Goal: Information Seeking & Learning: Learn about a topic

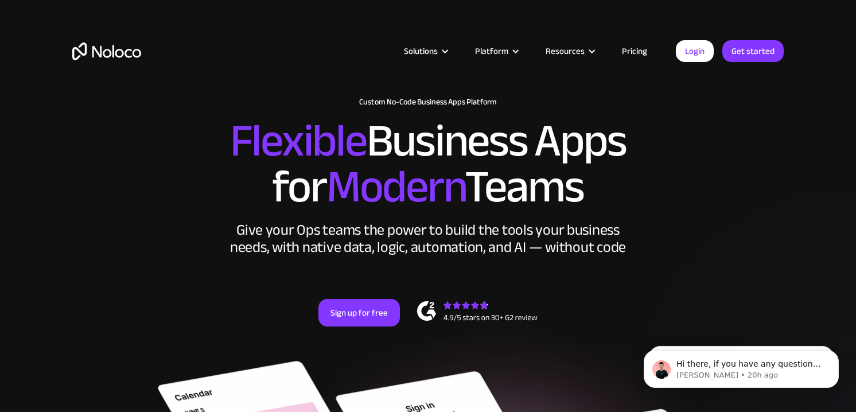
click at [637, 52] on link "Pricing" at bounding box center [635, 51] width 54 height 15
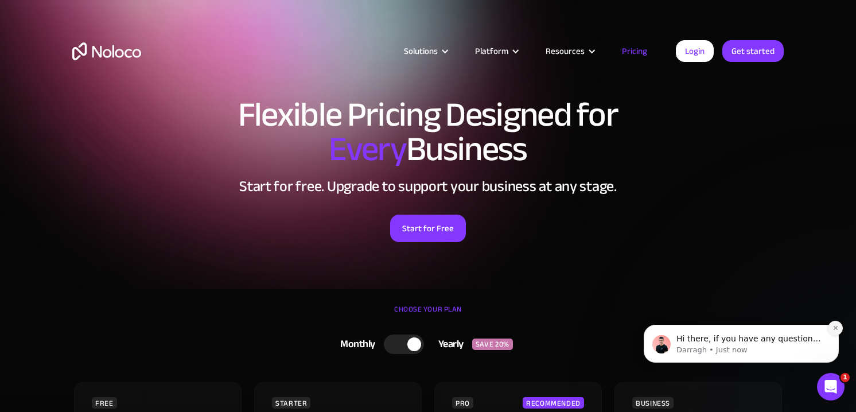
click at [832, 328] on icon "Dismiss notification" at bounding box center [835, 328] width 6 height 6
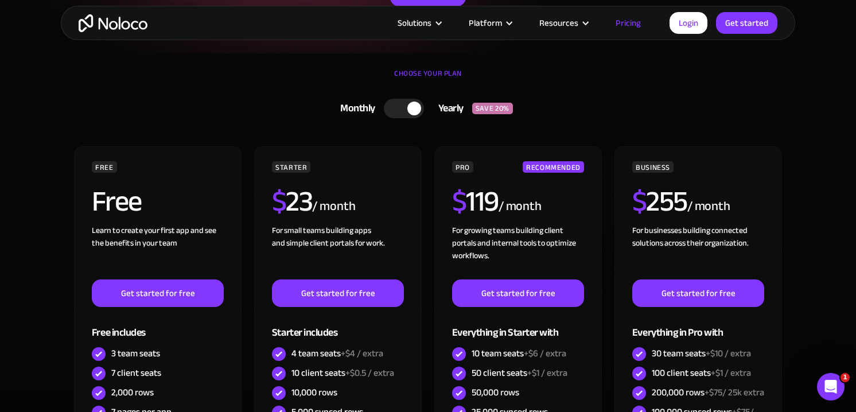
scroll to position [238, 0]
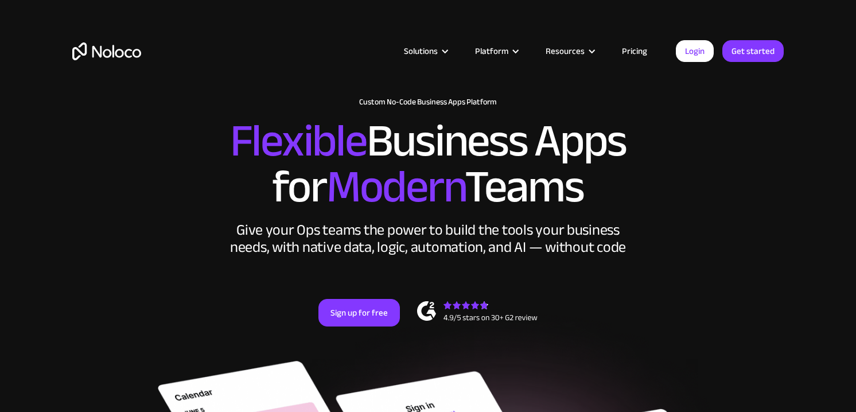
click at [640, 56] on link "Pricing" at bounding box center [635, 51] width 54 height 15
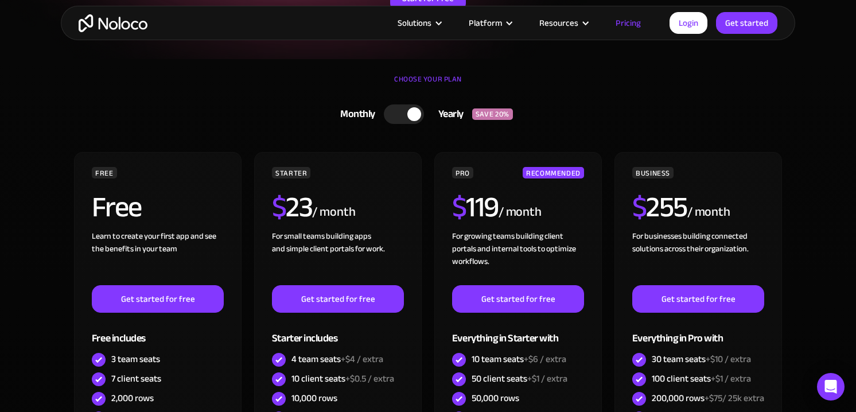
scroll to position [231, 0]
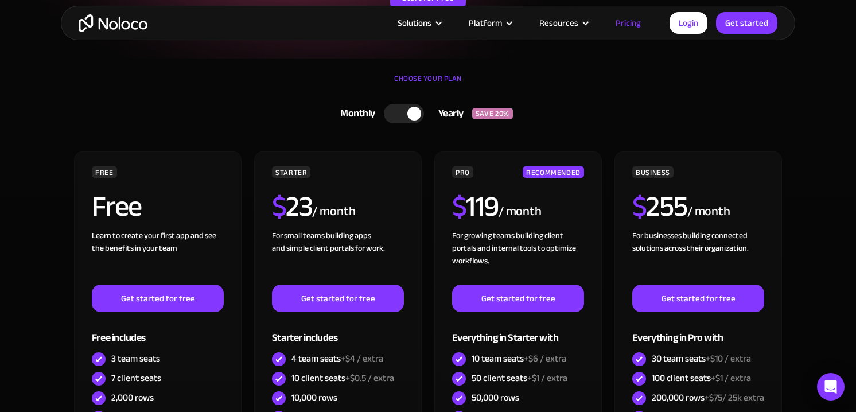
click at [396, 111] on div at bounding box center [404, 114] width 40 height 20
click at [417, 116] on div at bounding box center [408, 114] width 40 height 20
click at [390, 113] on div at bounding box center [404, 114] width 40 height 20
click at [415, 114] on div at bounding box center [408, 114] width 40 height 20
click at [780, 119] on div "Monthly Yearly SAVE 20% Monthly Yearly SAVE 20%" at bounding box center [427, 114] width 711 height 30
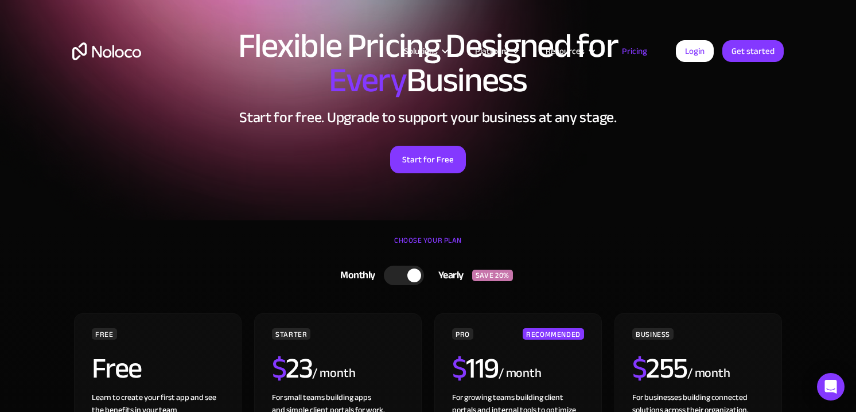
scroll to position [0, 0]
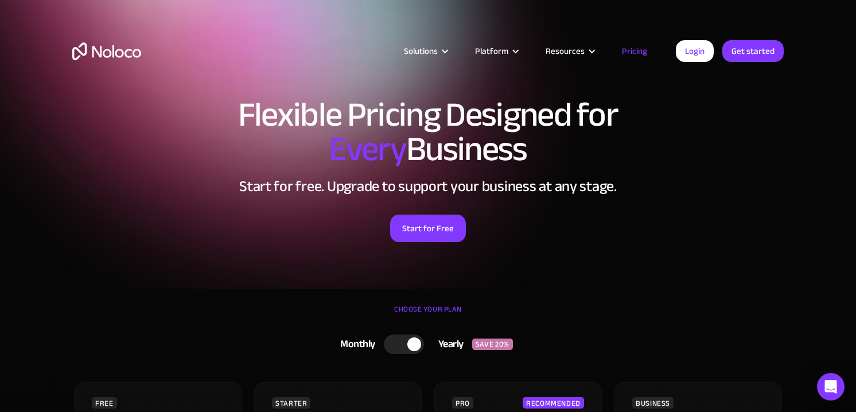
click at [638, 52] on link "Pricing" at bounding box center [635, 51] width 54 height 15
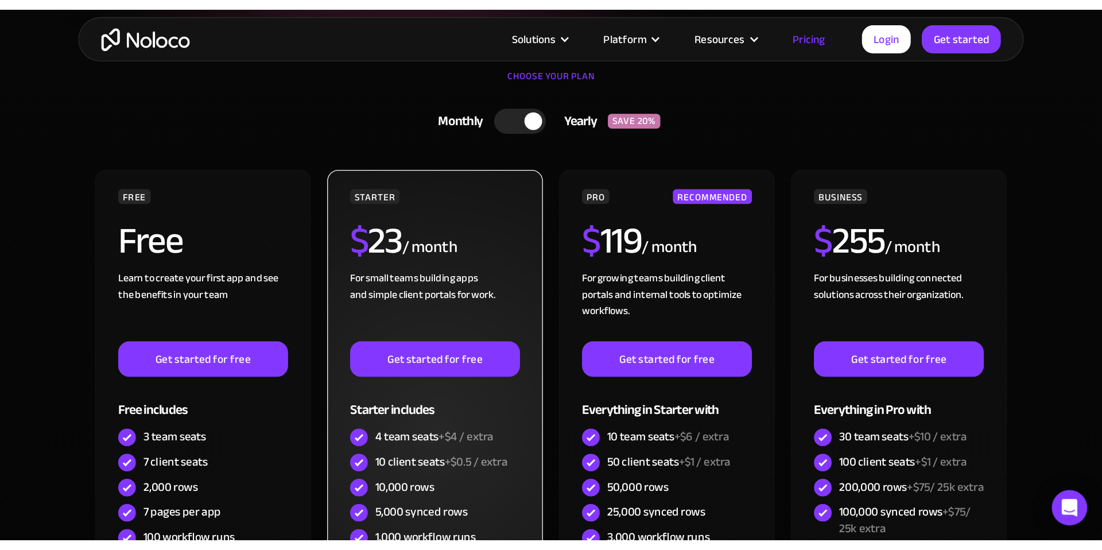
scroll to position [256, 0]
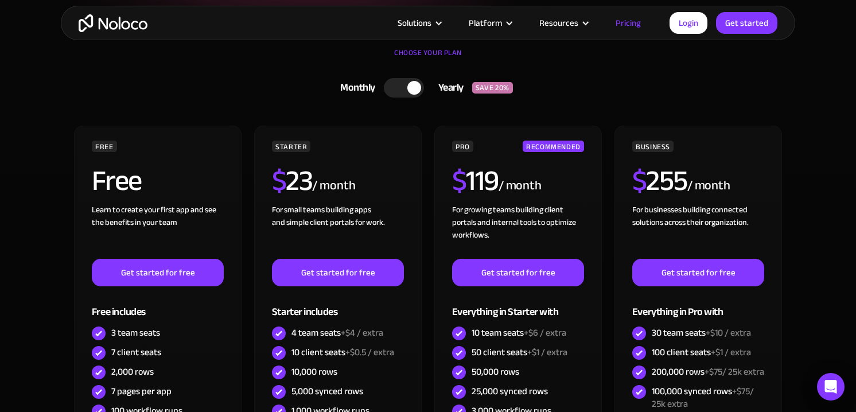
click at [396, 86] on div at bounding box center [404, 88] width 40 height 20
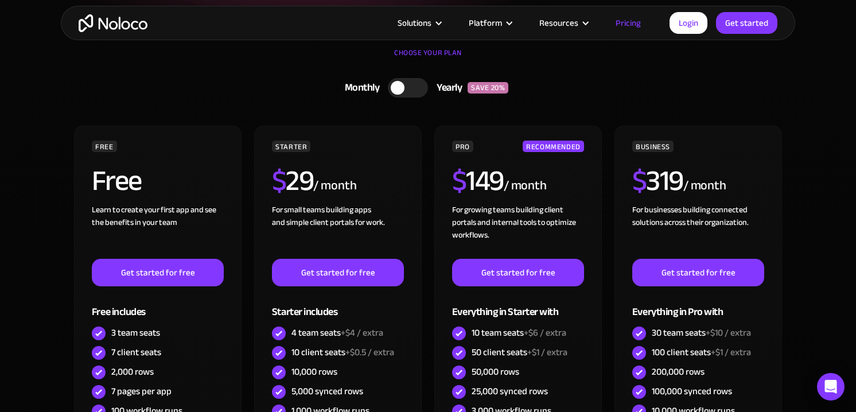
click at [412, 88] on div at bounding box center [408, 88] width 40 height 20
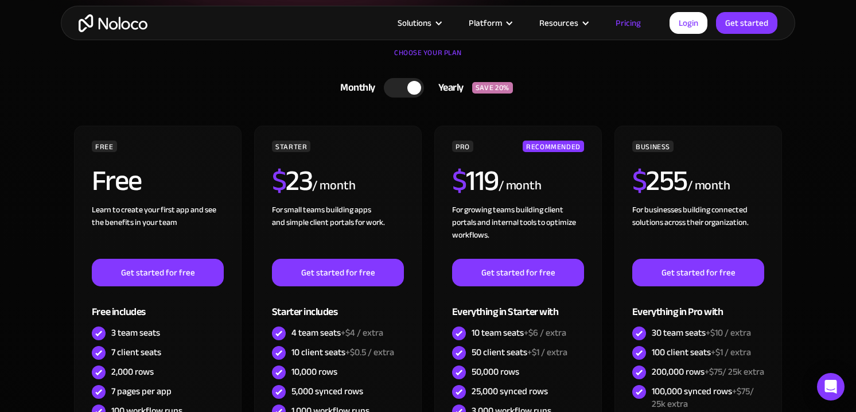
click at [399, 89] on div at bounding box center [404, 88] width 40 height 20
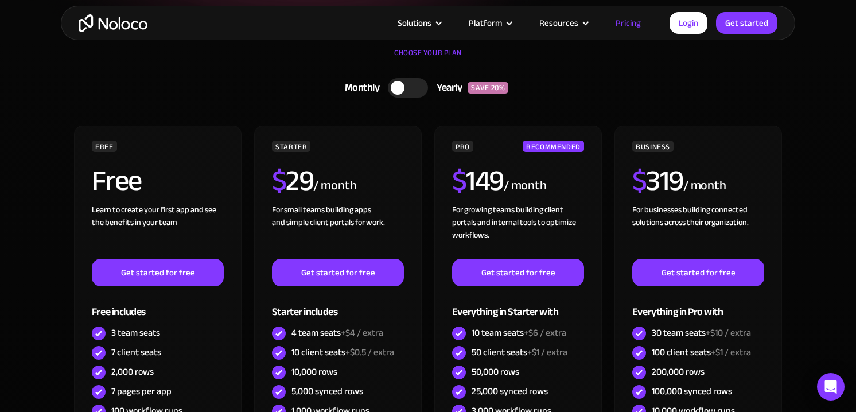
click at [415, 83] on div at bounding box center [408, 88] width 40 height 20
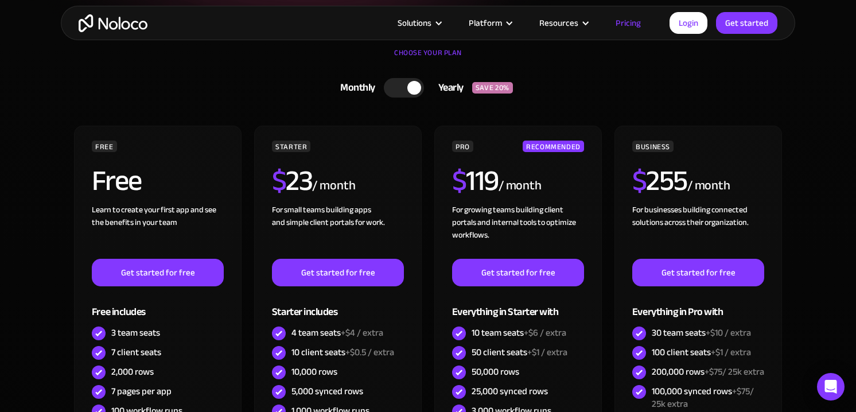
click at [388, 85] on div at bounding box center [404, 88] width 40 height 20
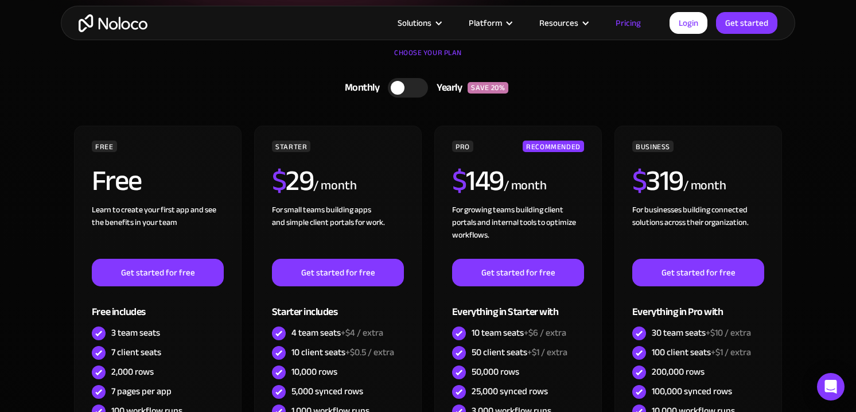
click at [416, 87] on div at bounding box center [408, 88] width 40 height 20
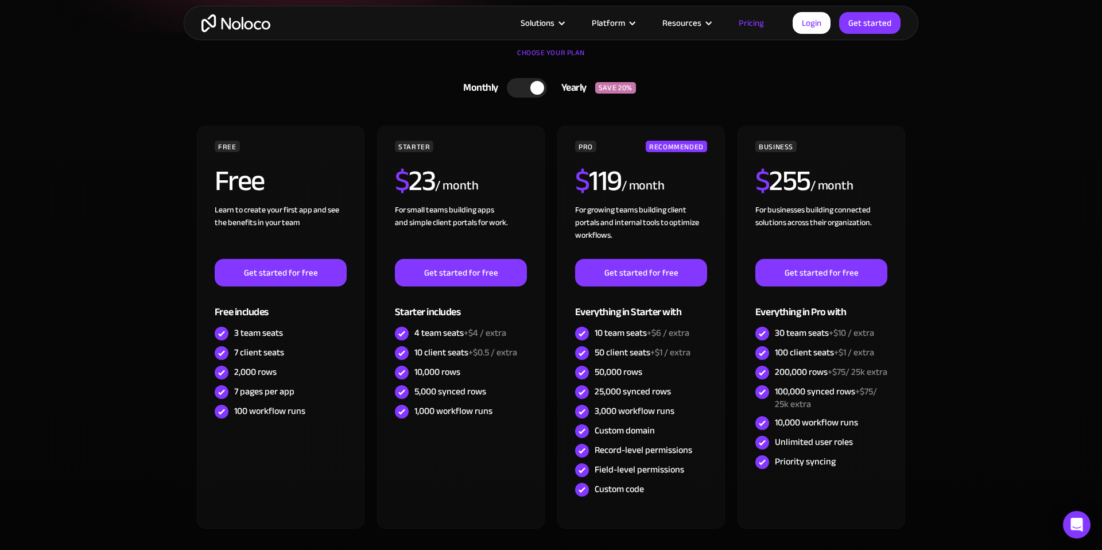
click at [514, 95] on div at bounding box center [527, 88] width 40 height 20
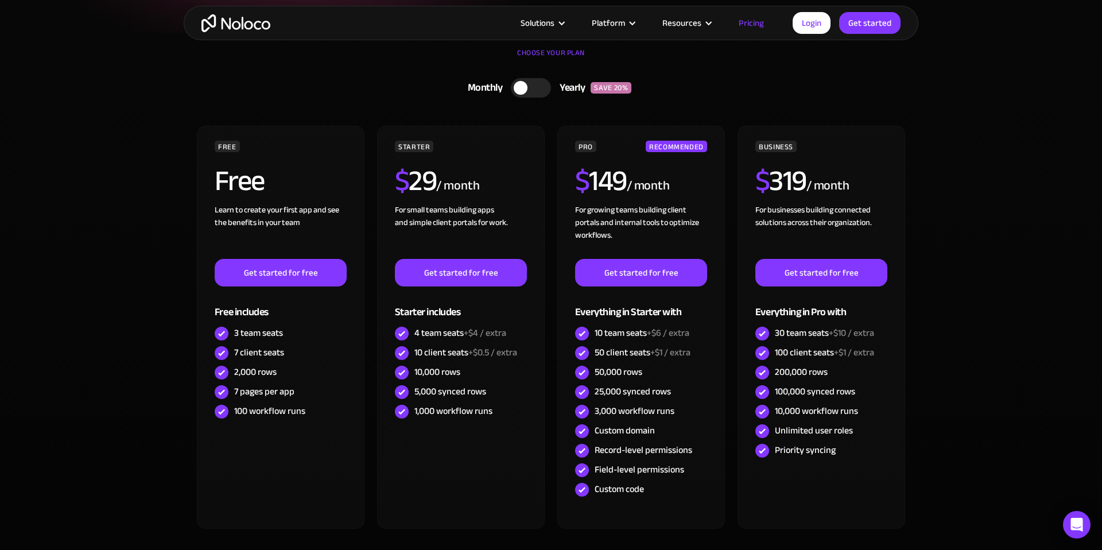
click at [536, 86] on div at bounding box center [531, 88] width 40 height 20
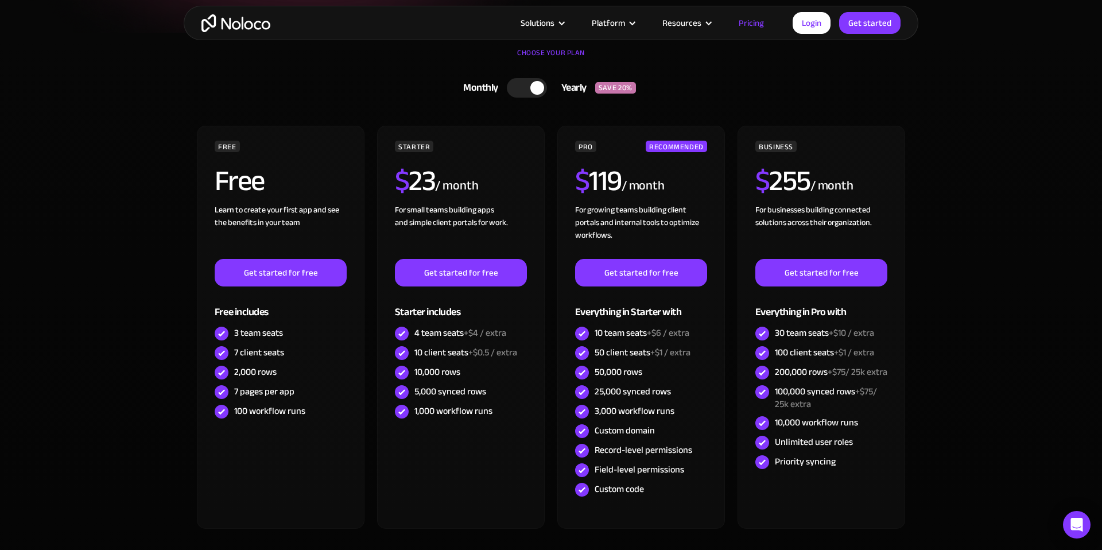
click at [512, 88] on div at bounding box center [527, 88] width 40 height 20
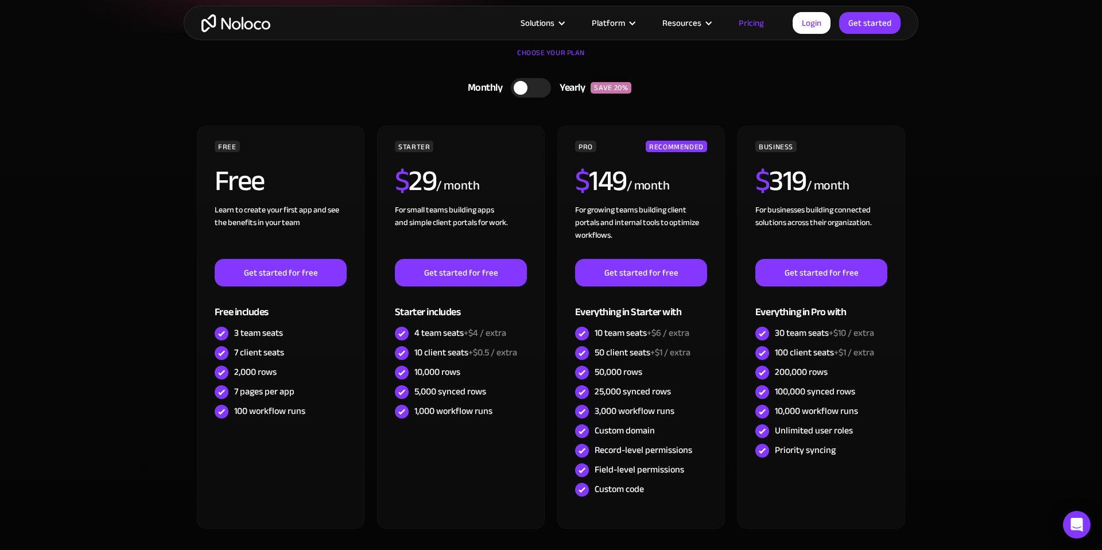
click at [535, 85] on div at bounding box center [531, 88] width 40 height 20
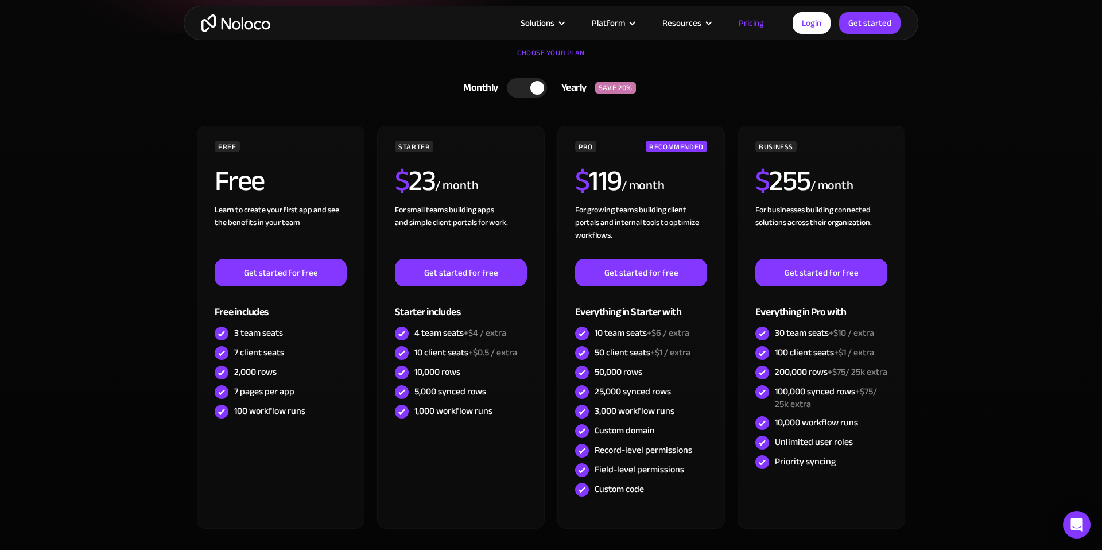
click at [515, 88] on div at bounding box center [527, 88] width 40 height 20
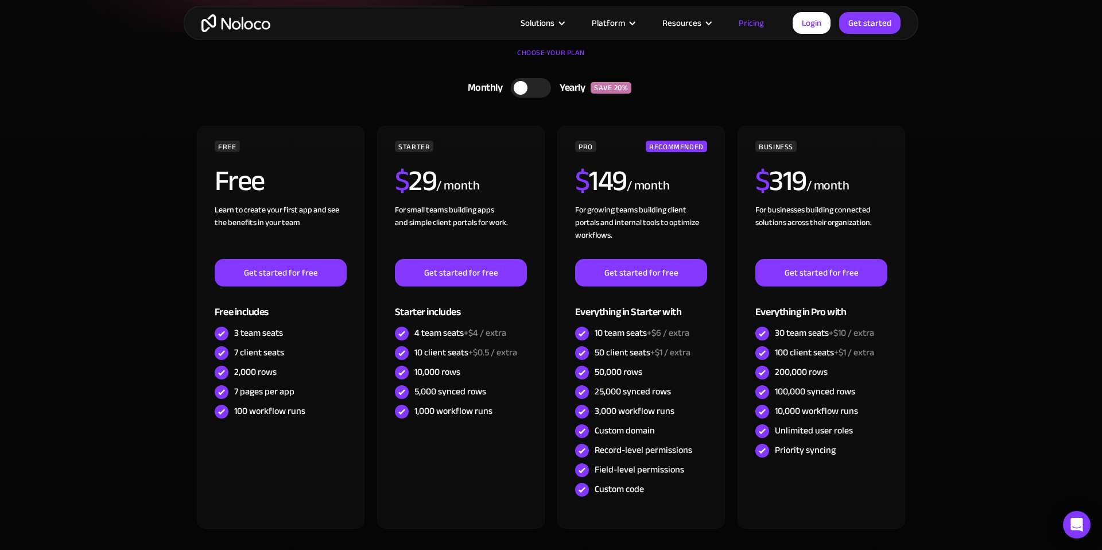
click at [544, 84] on div at bounding box center [531, 88] width 40 height 20
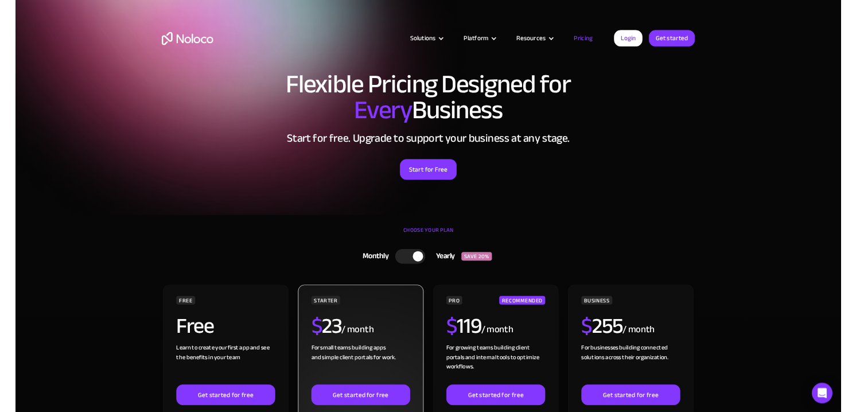
scroll to position [0, 0]
